Goal: Navigation & Orientation: Find specific page/section

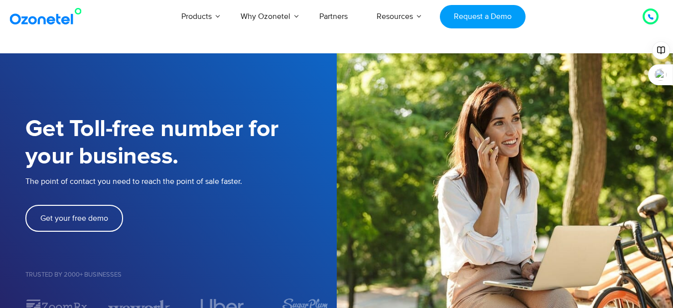
click at [652, 18] on icon at bounding box center [650, 16] width 5 height 5
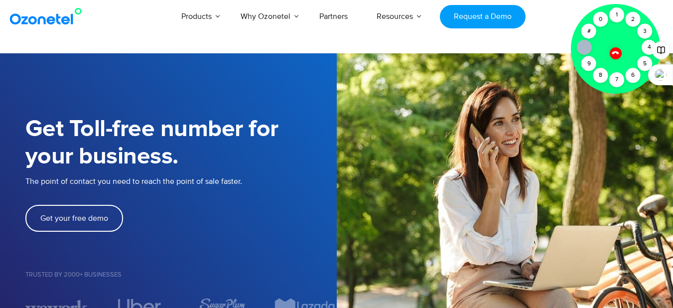
click at [616, 53] on icon at bounding box center [615, 52] width 7 height 7
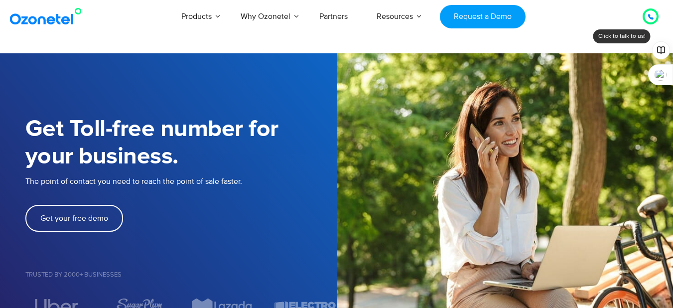
click at [650, 19] on icon at bounding box center [650, 17] width 6 height 6
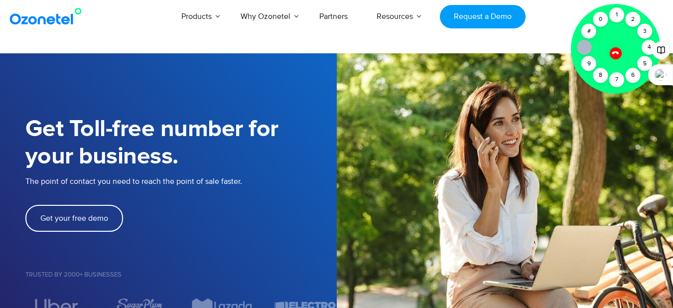
click at [616, 54] on icon at bounding box center [615, 52] width 8 height 8
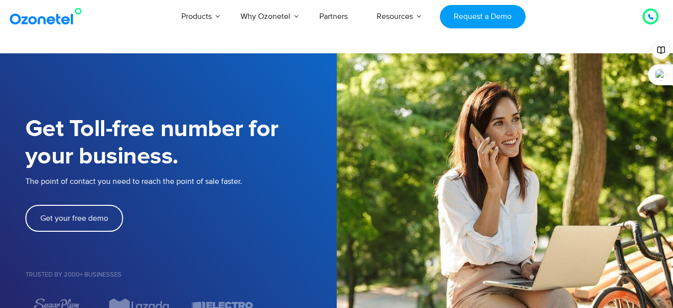
click at [654, 13] on div at bounding box center [650, 16] width 12 height 12
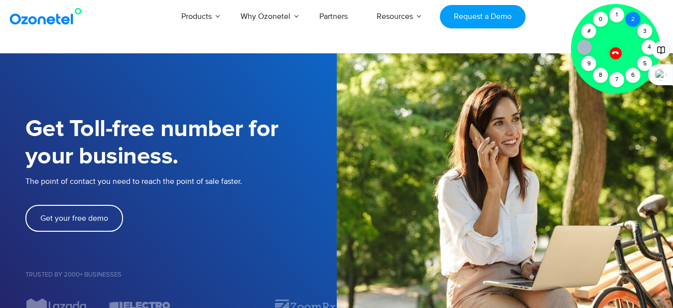
click at [633, 16] on div "2" at bounding box center [633, 19] width 15 height 15
click at [619, 14] on div "1" at bounding box center [616, 14] width 15 height 15
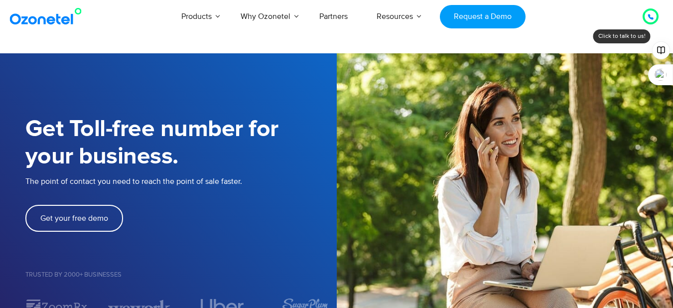
click at [652, 15] on icon at bounding box center [650, 17] width 6 height 6
click at [651, 18] on icon at bounding box center [650, 16] width 5 height 5
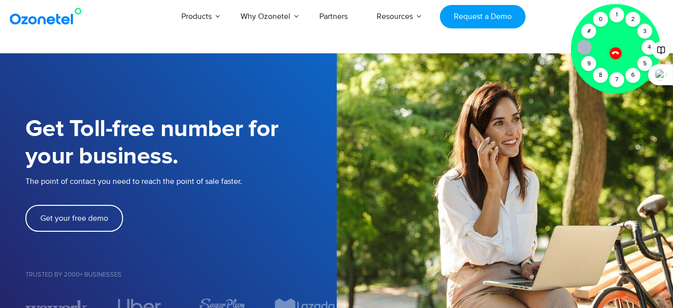
click at [613, 53] on icon at bounding box center [615, 52] width 7 height 7
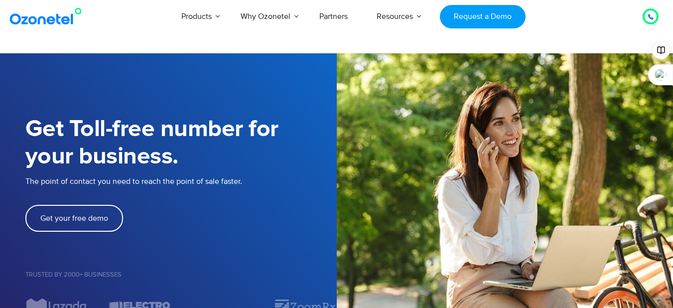
click at [655, 17] on div at bounding box center [650, 16] width 12 height 12
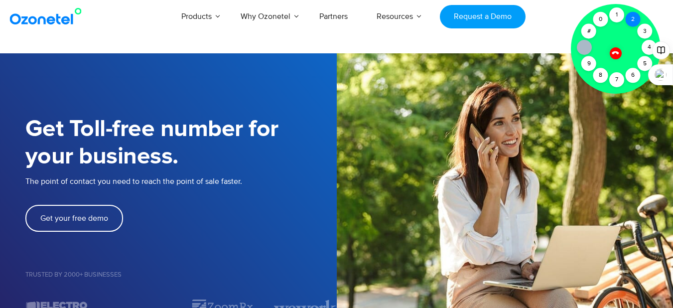
click at [636, 18] on div "2" at bounding box center [633, 19] width 15 height 15
click at [620, 13] on div "1" at bounding box center [616, 14] width 15 height 15
click at [634, 20] on div "2" at bounding box center [633, 19] width 15 height 15
click at [632, 18] on div "2" at bounding box center [633, 19] width 15 height 15
click at [634, 20] on div "2" at bounding box center [633, 19] width 15 height 15
